Goal: Navigation & Orientation: Find specific page/section

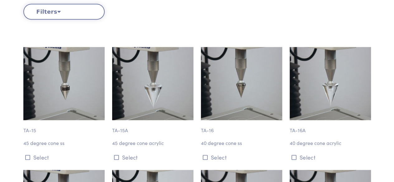
scroll to position [246, 0]
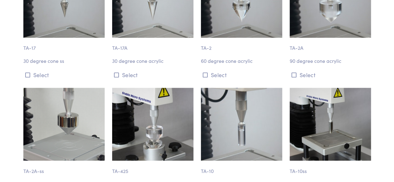
scroll to position [446, 0]
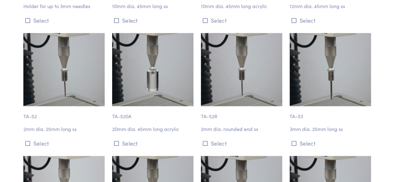
scroll to position [1526, 0]
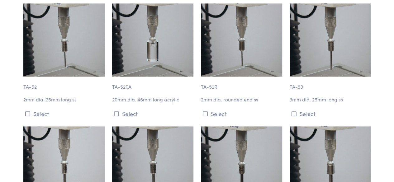
scroll to position [1432, 0]
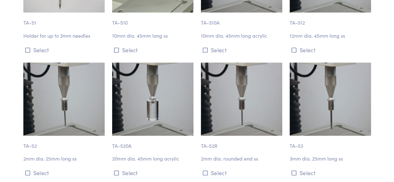
scroll to position [1496, 0]
